Goal: Information Seeking & Learning: Learn about a topic

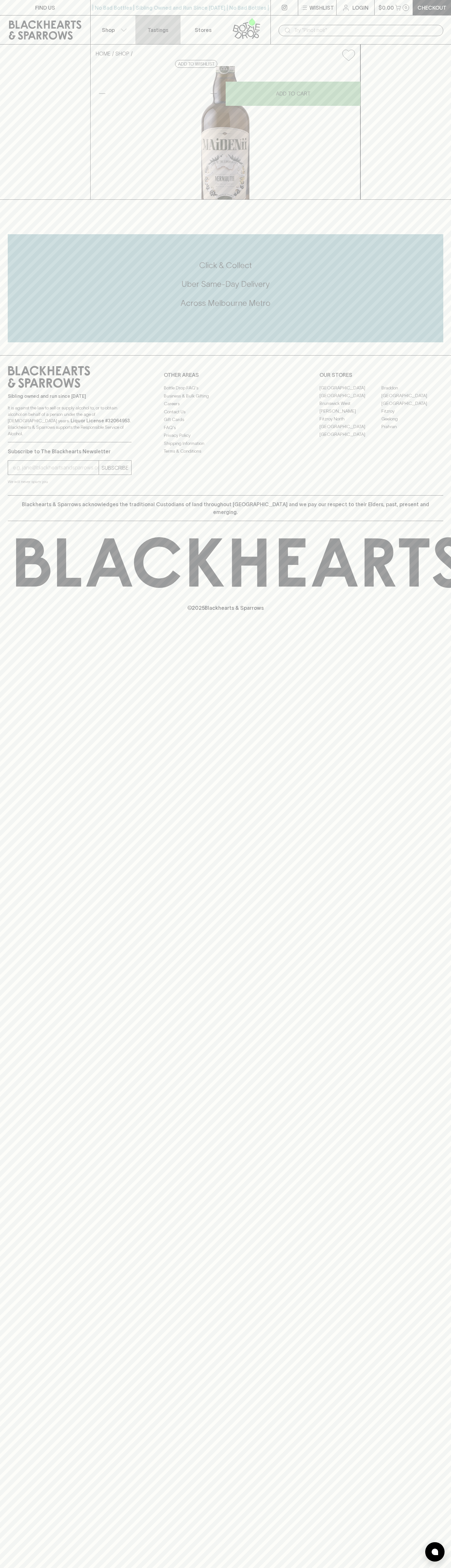
click at [160, 30] on p "Tastings" at bounding box center [158, 30] width 21 height 7
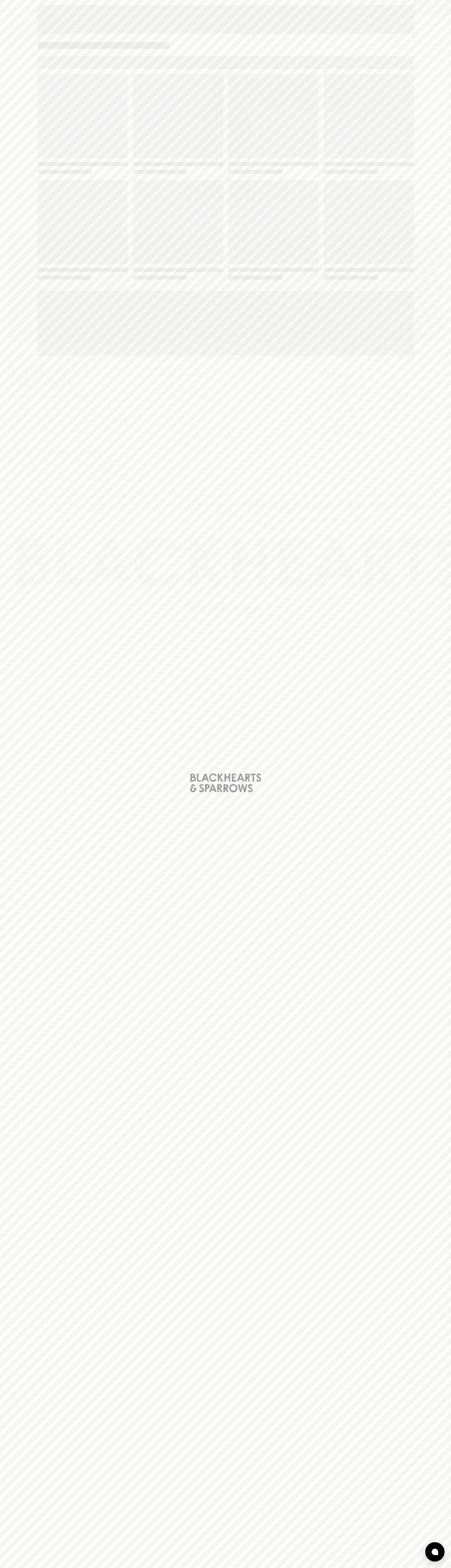
click at [441, 782] on div "Loading" at bounding box center [226, 784] width 451 height 1568
click at [63, 1567] on html "FIND US | No Bad Bottles | Sibling Owned and Run Since [DATE] | No Bad Bottles …" at bounding box center [226, 784] width 451 height 1568
click at [11, 1020] on div "Loading" at bounding box center [226, 784] width 451 height 1568
